Goal: Information Seeking & Learning: Learn about a topic

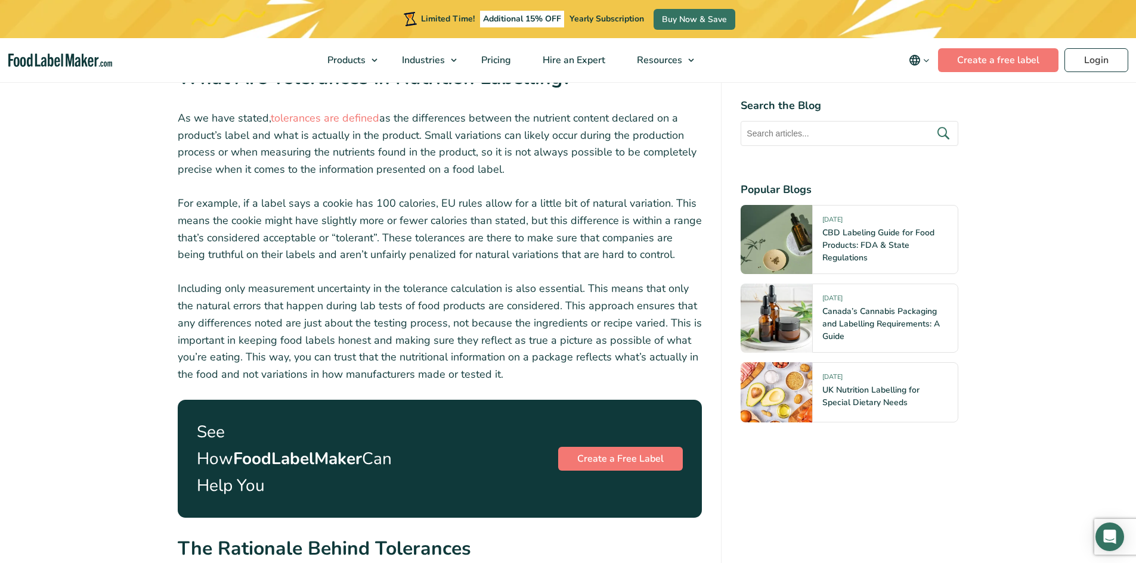
scroll to position [1252, 0]
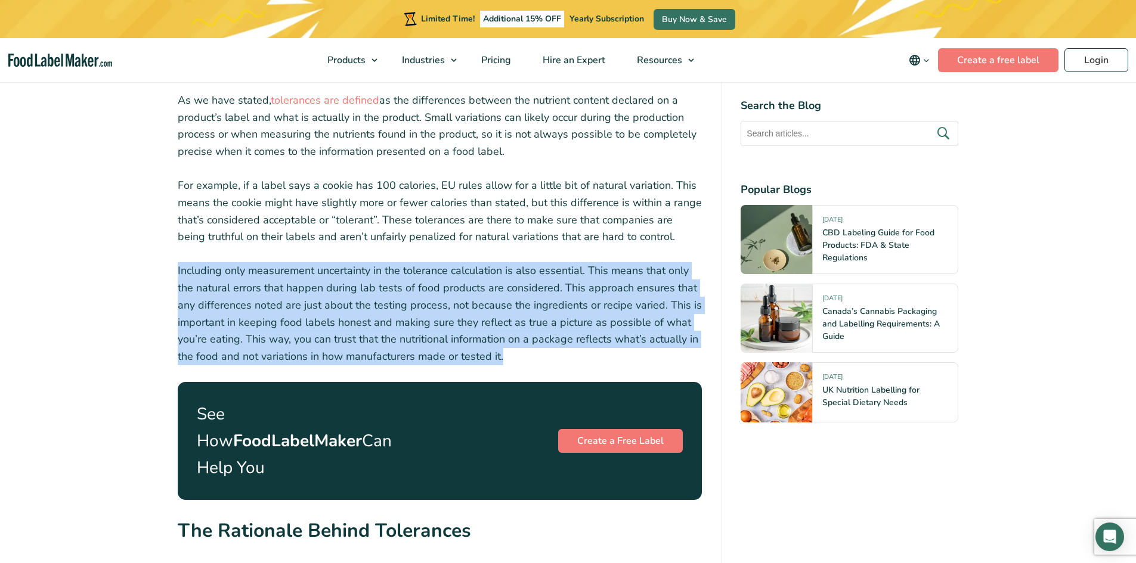
drag, startPoint x: 178, startPoint y: 255, endPoint x: 523, endPoint y: 341, distance: 356.4
click at [523, 341] on p "Including only measurement uncertainty in the tolerance calculation is also ess…" at bounding box center [440, 313] width 525 height 103
click at [520, 339] on p "Including only measurement uncertainty in the tolerance calculation is also ess…" at bounding box center [440, 313] width 525 height 103
drag, startPoint x: 509, startPoint y: 337, endPoint x: 172, endPoint y: 252, distance: 347.6
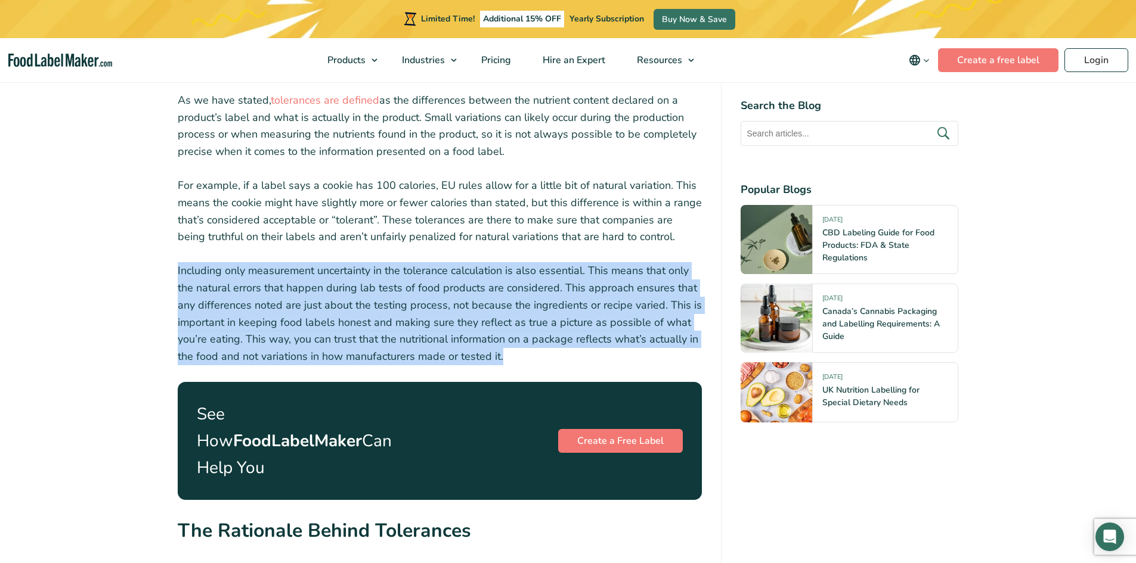
click at [182, 262] on p "Including only measurement uncertainty in the tolerance calculation is also ess…" at bounding box center [440, 313] width 525 height 103
drag, startPoint x: 176, startPoint y: 252, endPoint x: 500, endPoint y: 342, distance: 335.4
click at [524, 342] on p "Including only measurement uncertainty in the tolerance calculation is also ess…" at bounding box center [440, 313] width 525 height 103
drag, startPoint x: 519, startPoint y: 341, endPoint x: 173, endPoint y: 252, distance: 356.4
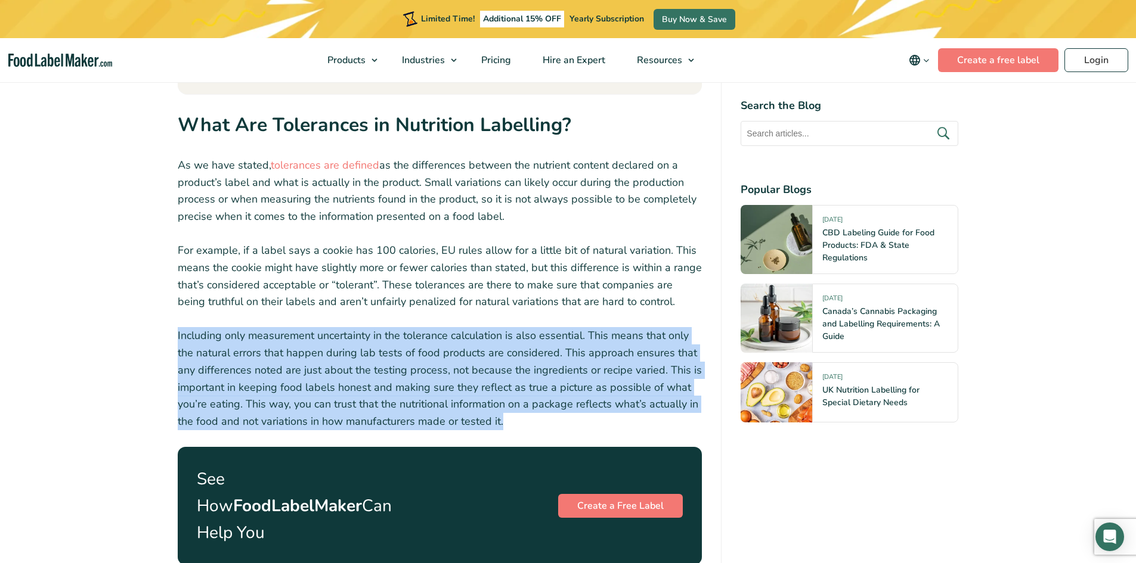
scroll to position [1073, 0]
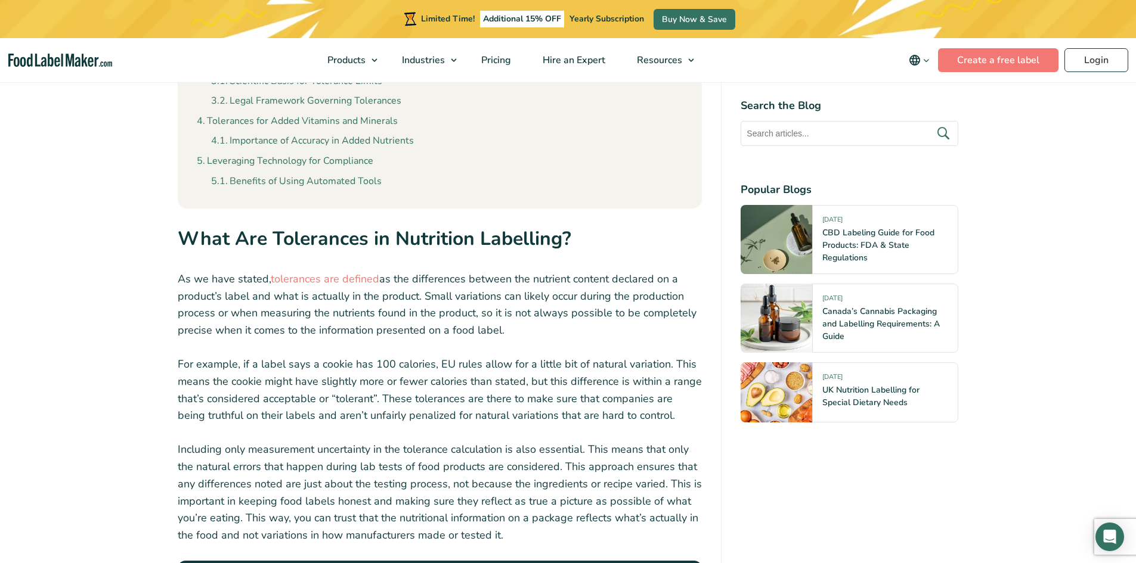
click at [437, 356] on p "For example, if a label says a cookie has 100 calories, EU rules allow for a li…" at bounding box center [440, 390] width 525 height 69
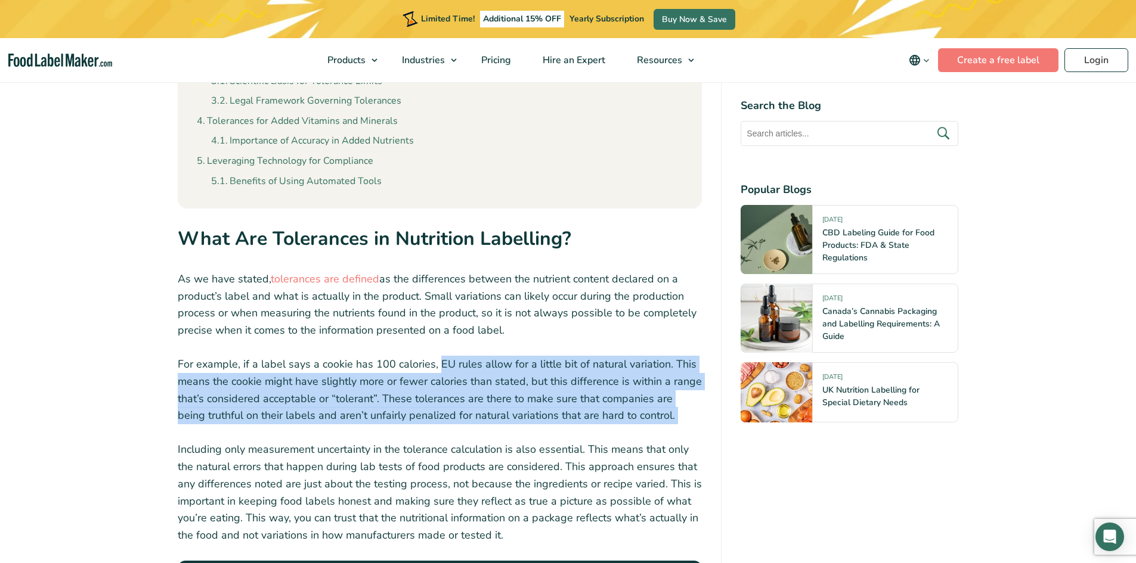
drag, startPoint x: 437, startPoint y: 348, endPoint x: 650, endPoint y: 399, distance: 219.3
click at [650, 399] on p "For example, if a label says a cookie has 100 calories, EU rules allow for a li…" at bounding box center [440, 390] width 525 height 69
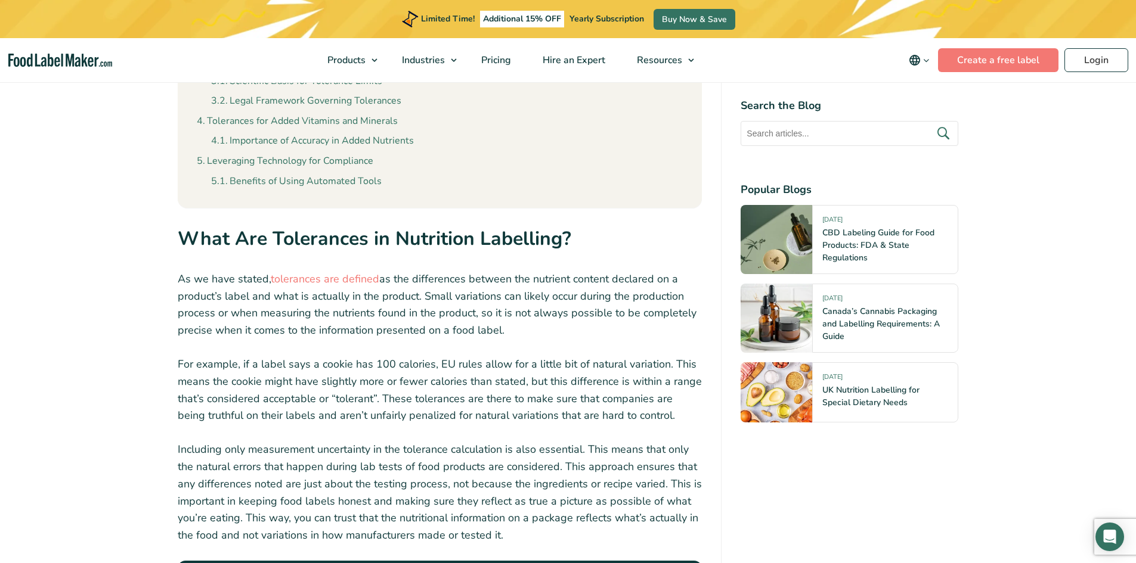
click at [650, 399] on p "For example, if a label says a cookie has 100 calories, EU rules allow for a li…" at bounding box center [440, 390] width 525 height 69
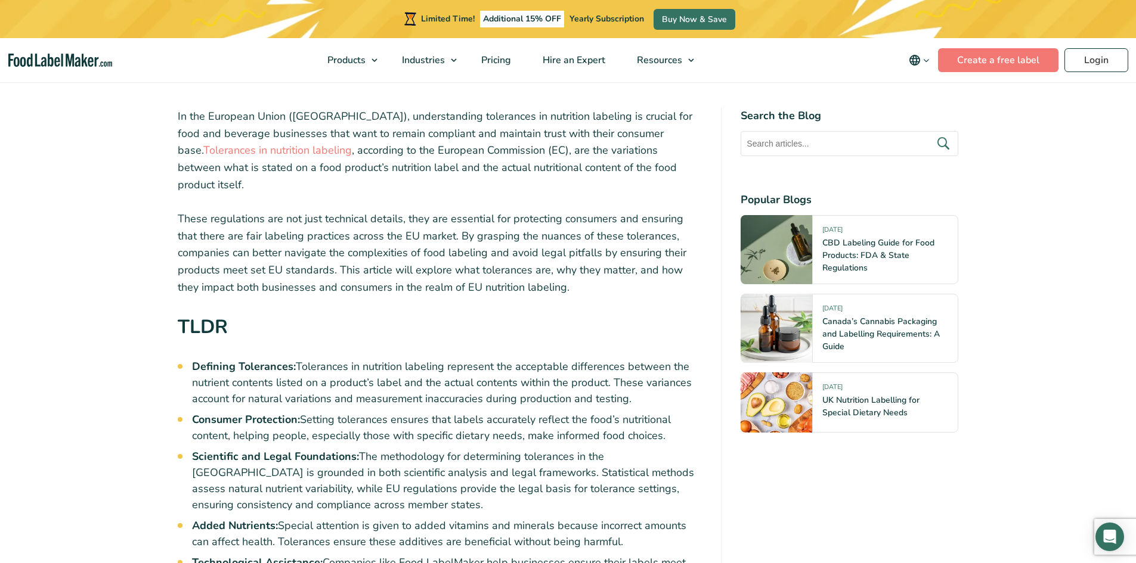
scroll to position [358, 0]
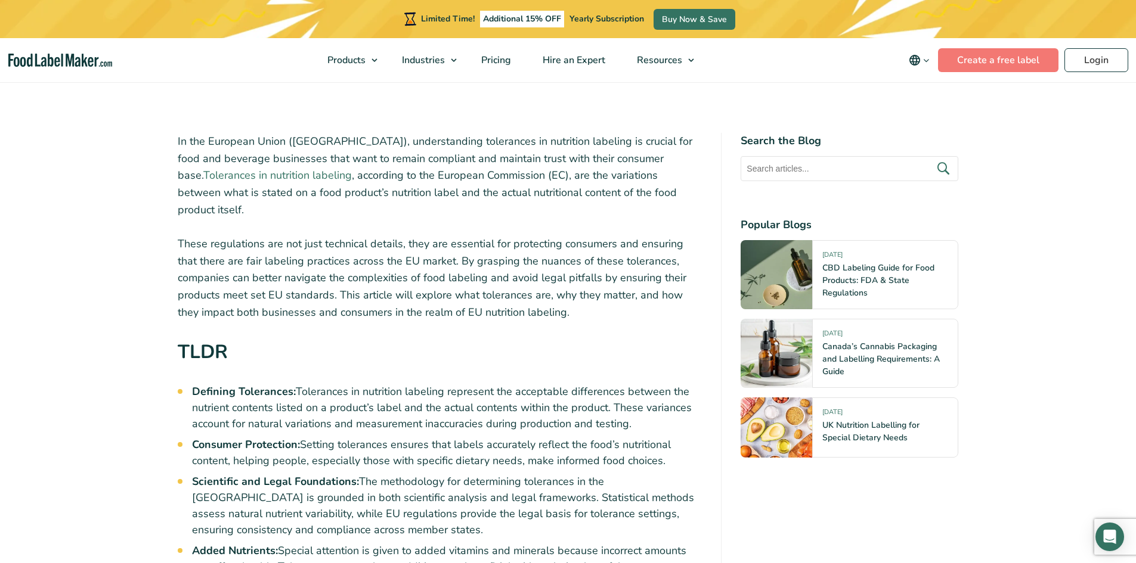
click at [352, 168] on link "Tolerances in nutrition labeling" at bounding box center [277, 175] width 148 height 14
